Goal: Task Accomplishment & Management: Manage account settings

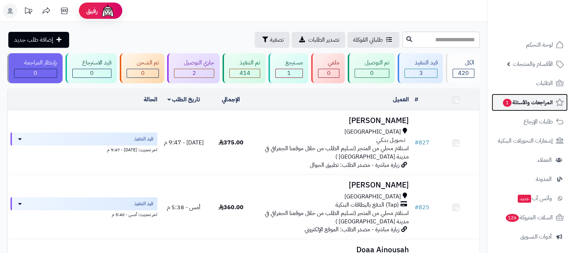
click at [531, 104] on span "المراجعات والأسئلة 1" at bounding box center [527, 102] width 51 height 10
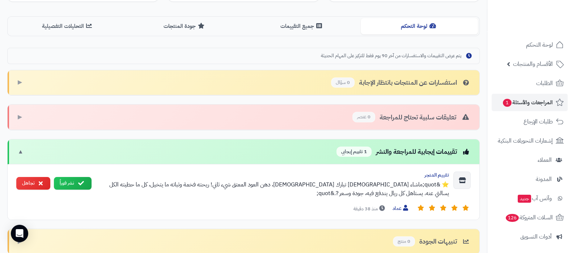
scroll to position [185, 0]
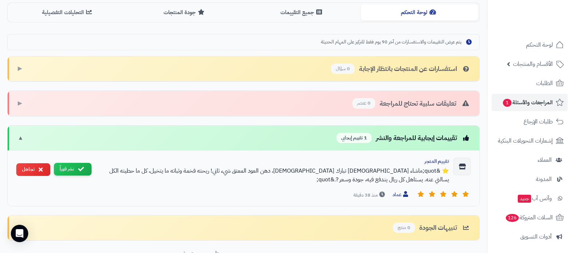
click at [80, 166] on icon at bounding box center [81, 169] width 6 height 6
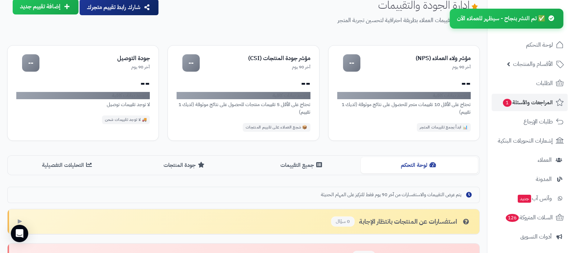
scroll to position [0, 0]
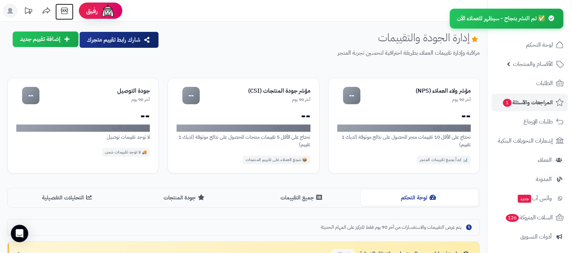
click at [67, 10] on icon at bounding box center [64, 11] width 7 height 7
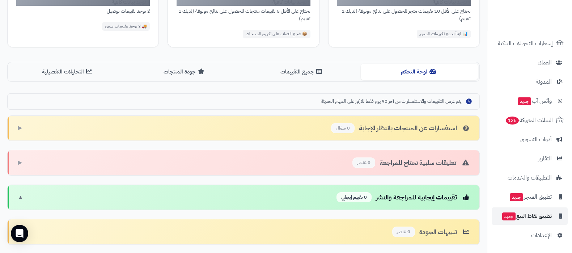
scroll to position [175, 0]
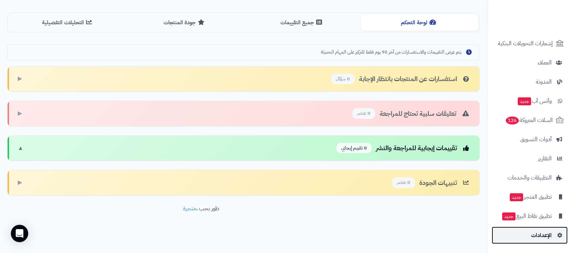
click at [542, 233] on span "الإعدادات" at bounding box center [541, 235] width 21 height 10
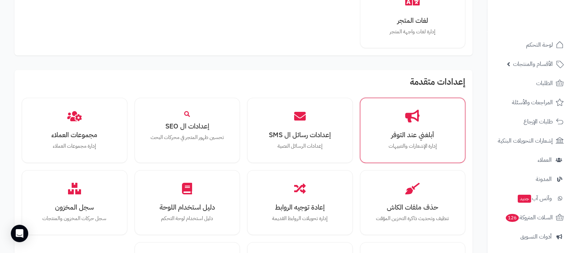
scroll to position [543, 0]
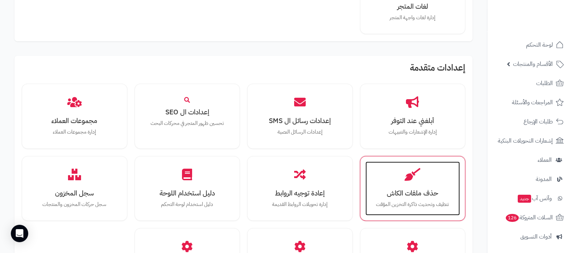
click at [410, 191] on h3 "حذف ملفات الكاش" at bounding box center [413, 193] width 80 height 8
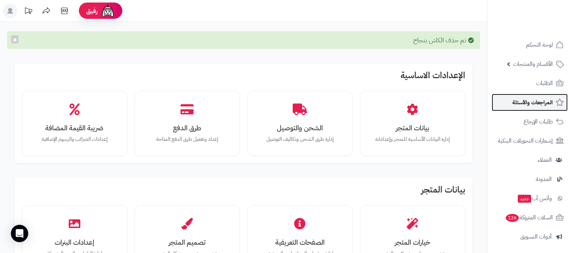
click at [533, 106] on span "المراجعات والأسئلة" at bounding box center [533, 102] width 41 height 10
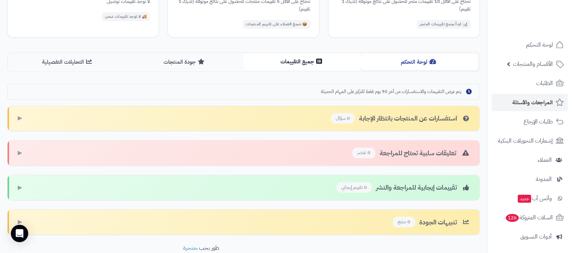
click at [308, 60] on button "جميع التقييمات" at bounding box center [302, 62] width 117 height 16
